Goal: Task Accomplishment & Management: Complete application form

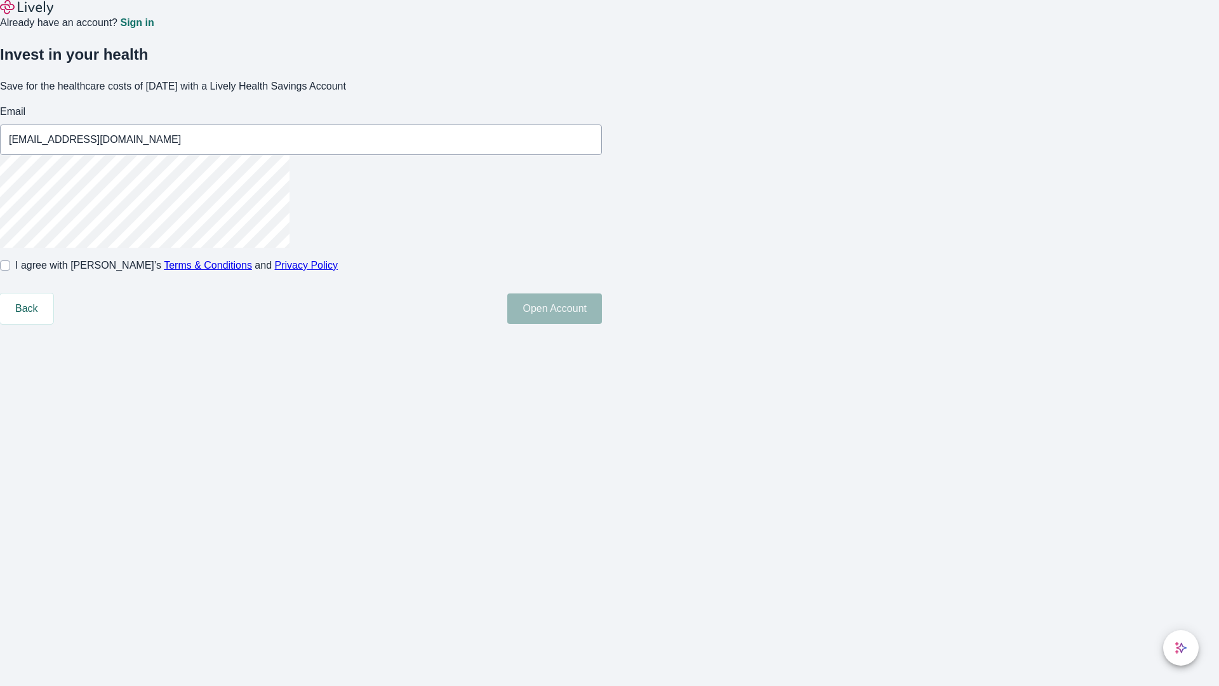
click at [10, 271] on input "I agree with Lively’s Terms & Conditions and Privacy Policy" at bounding box center [5, 265] width 10 height 10
checkbox input "true"
click at [602, 324] on button "Open Account" at bounding box center [554, 308] width 95 height 30
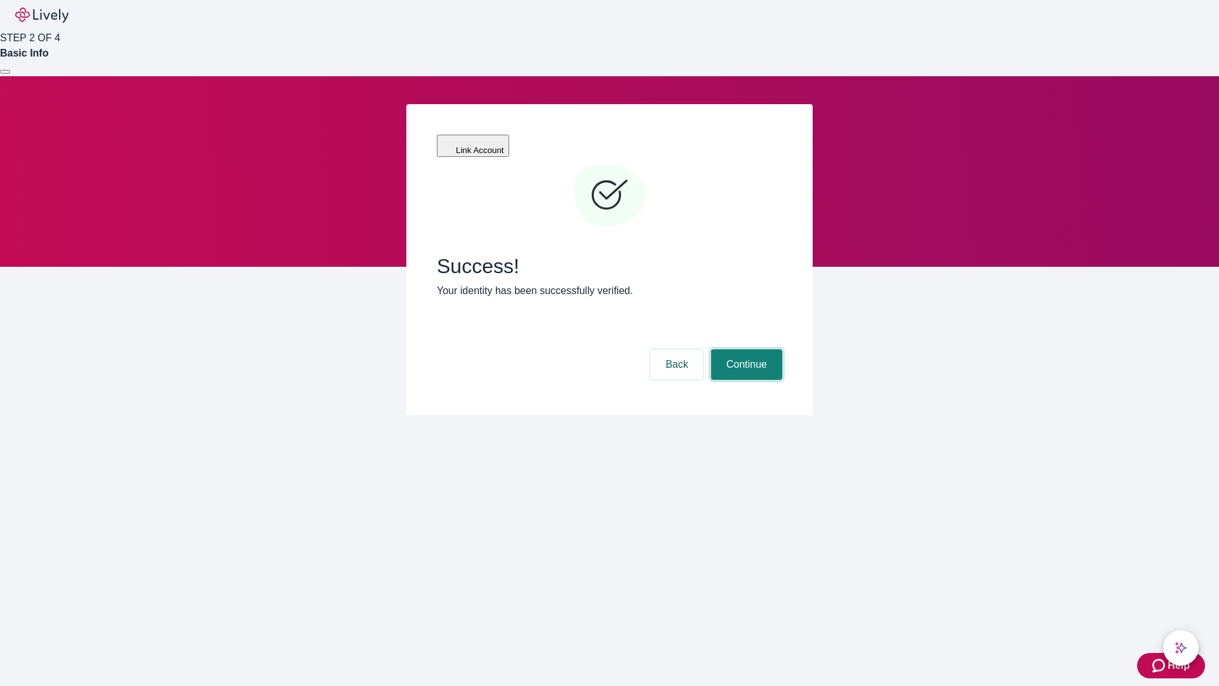
click at [745, 349] on button "Continue" at bounding box center [746, 364] width 71 height 30
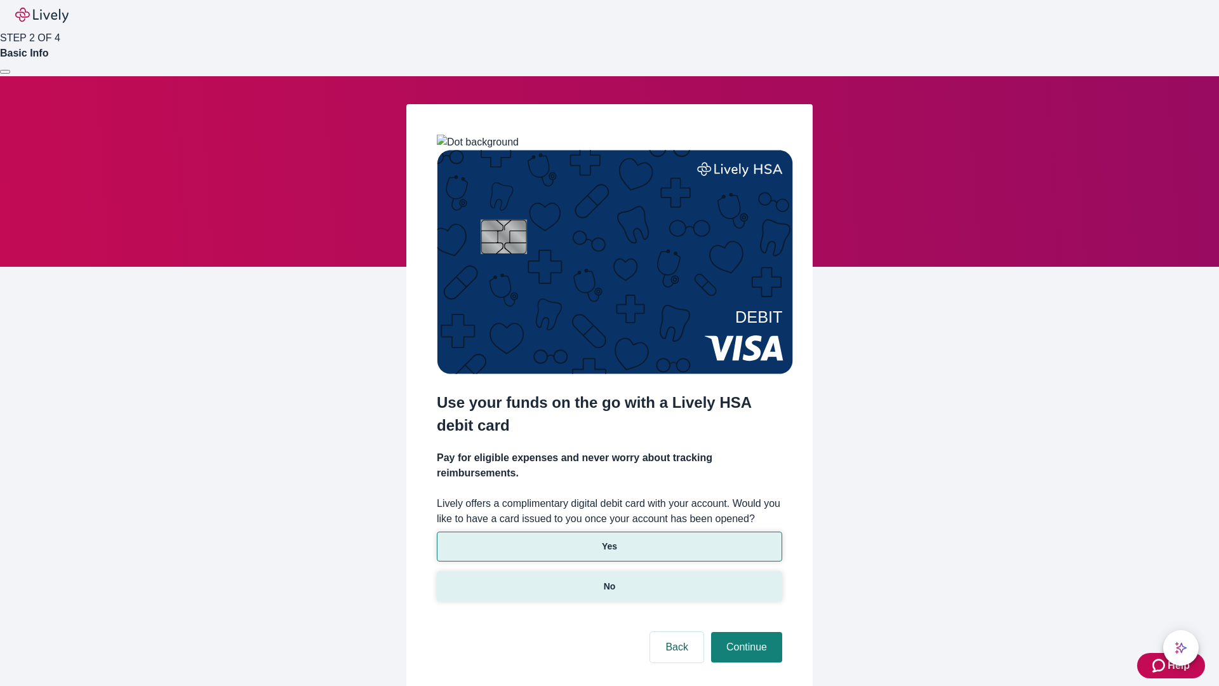
click at [609, 580] on p "No" at bounding box center [610, 586] width 12 height 13
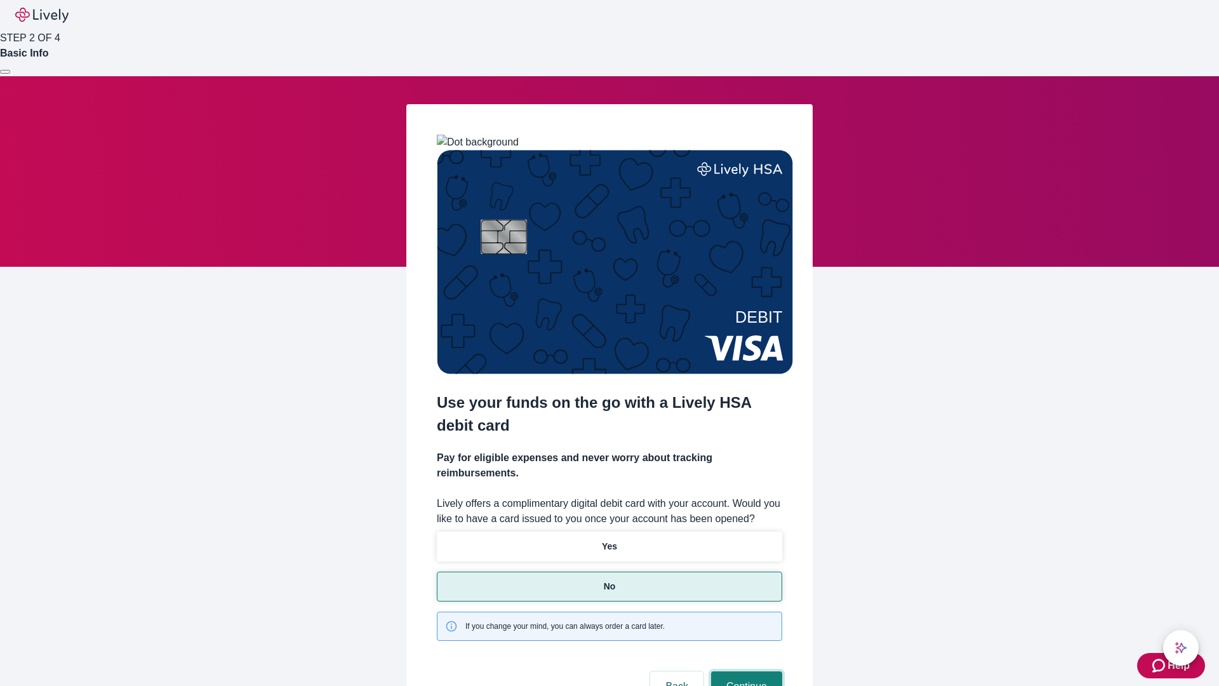
click at [745, 671] on button "Continue" at bounding box center [746, 686] width 71 height 30
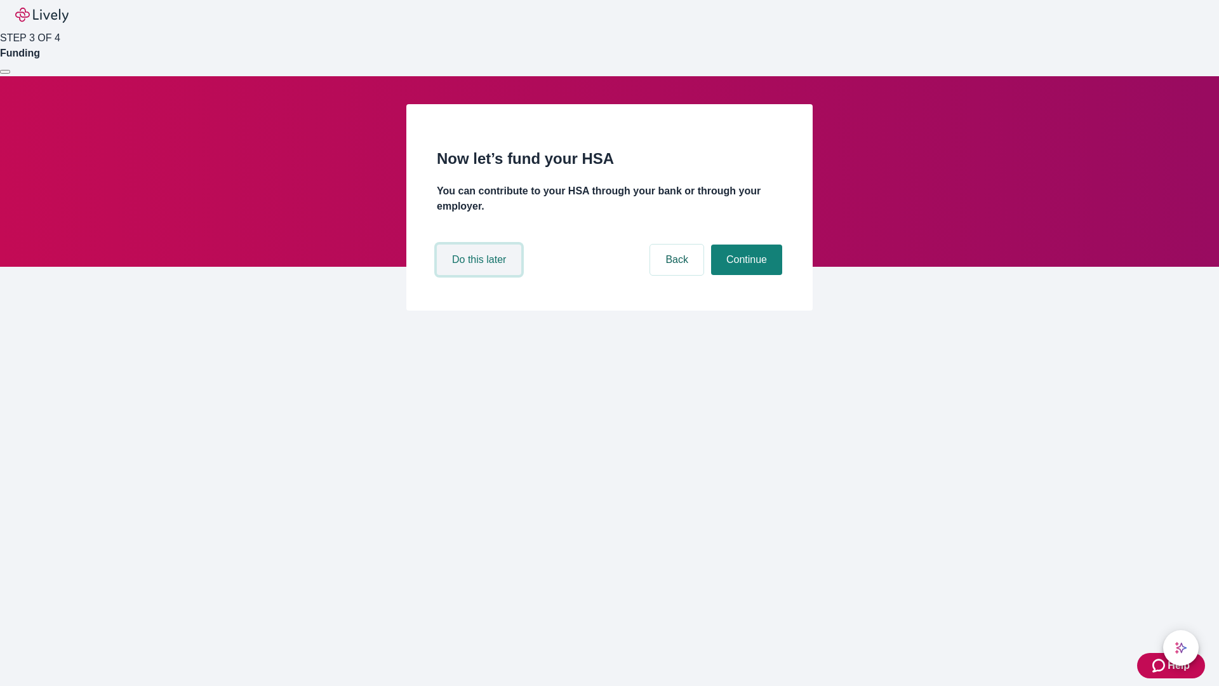
click at [481, 275] on button "Do this later" at bounding box center [479, 260] width 84 height 30
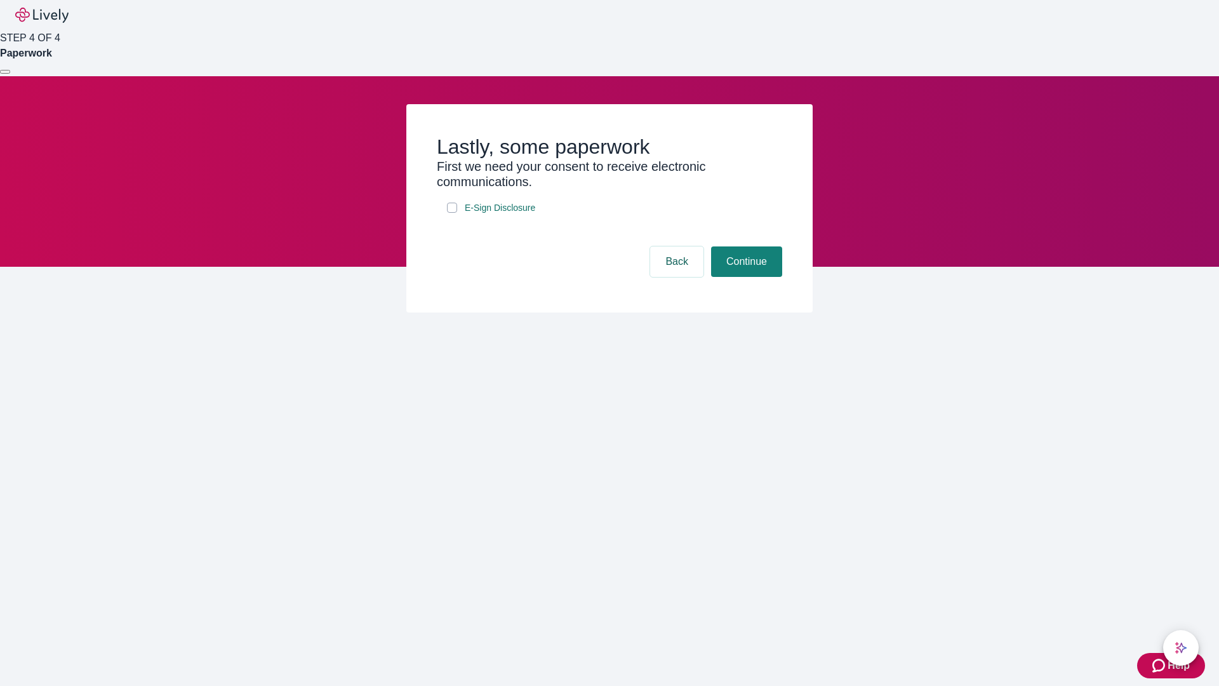
click at [452, 213] on input "E-Sign Disclosure" at bounding box center [452, 208] width 10 height 10
checkbox input "true"
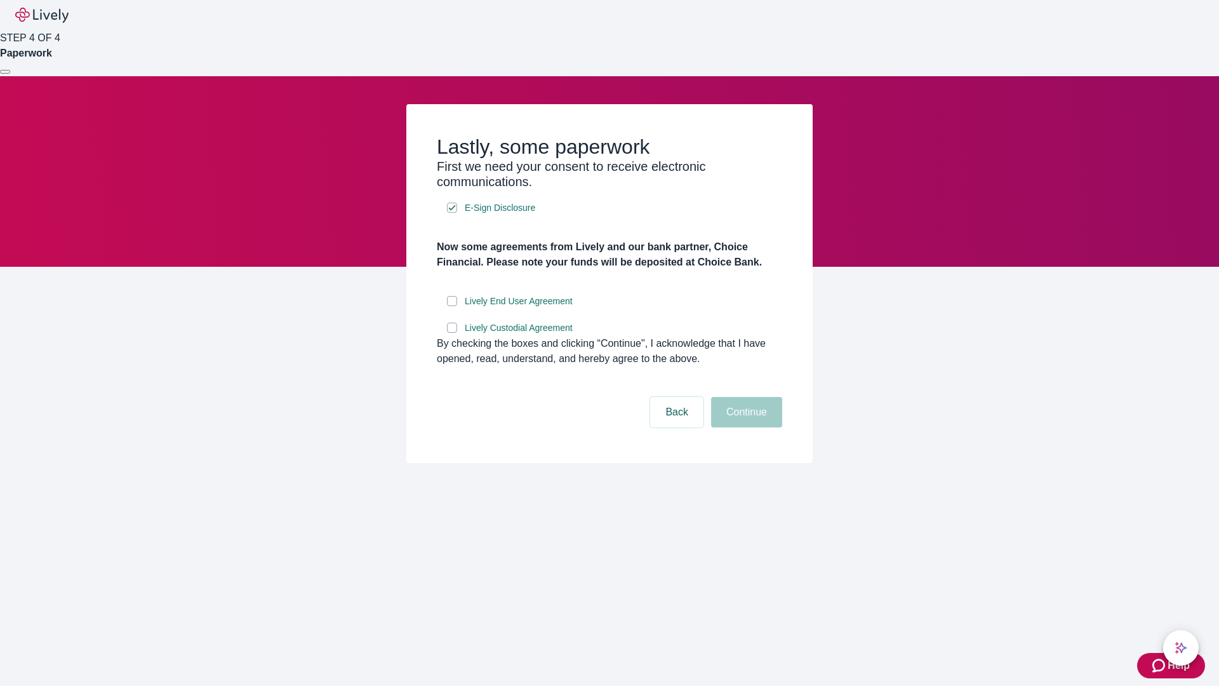
click at [452, 306] on input "Lively End User Agreement" at bounding box center [452, 301] width 10 height 10
checkbox input "true"
click at [452, 333] on input "Lively Custodial Agreement" at bounding box center [452, 328] width 10 height 10
checkbox input "true"
click at [745, 427] on button "Continue" at bounding box center [746, 412] width 71 height 30
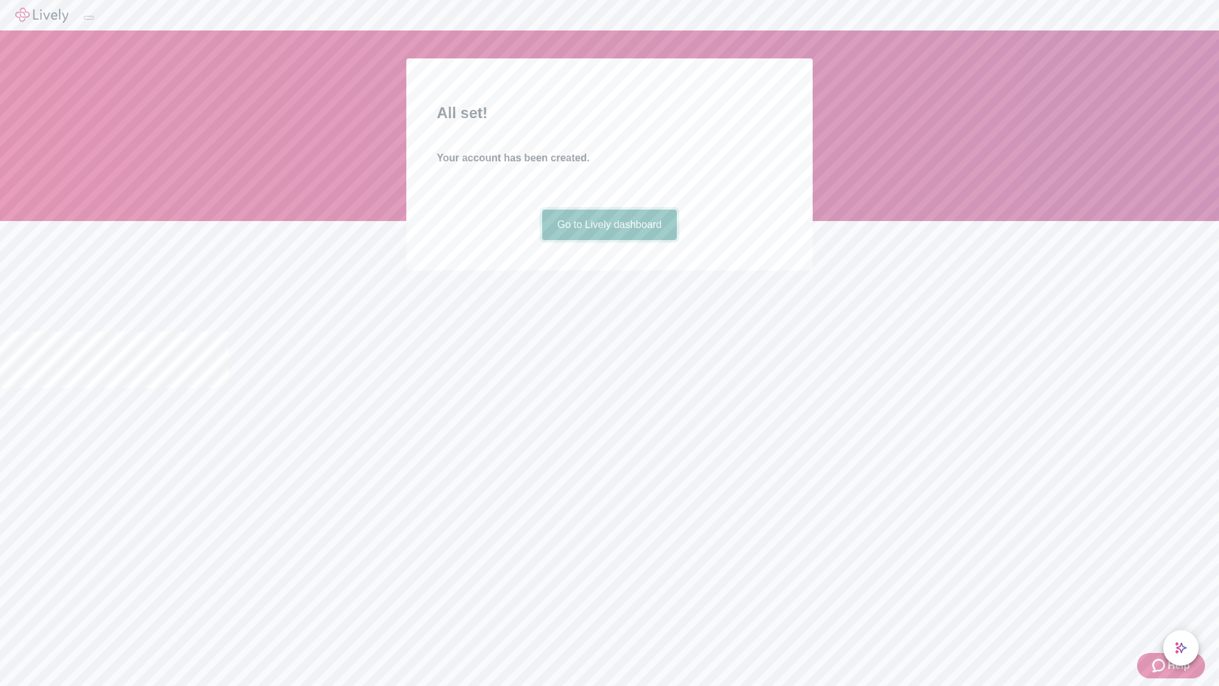
click at [609, 240] on link "Go to Lively dashboard" at bounding box center [609, 225] width 135 height 30
